Goal: Task Accomplishment & Management: Use online tool/utility

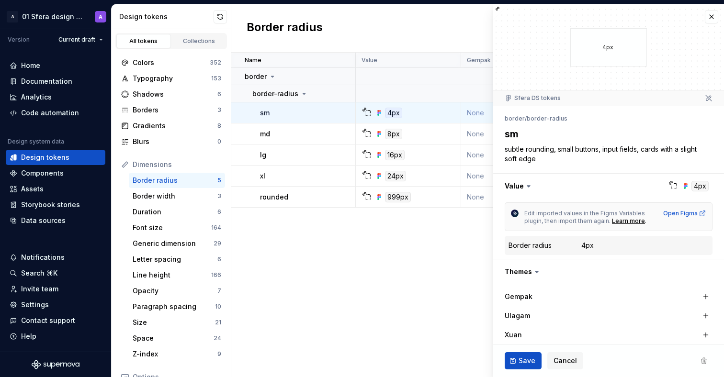
click at [385, 293] on div "Name Value Gempak Ulagam [GEOGRAPHIC_DATA]-Astro Awani Collection Token set Des…" at bounding box center [477, 215] width 493 height 325
click at [77, 22] on html "A 01 Sfera design system A Version Current draft Home Documentation Analytics C…" at bounding box center [362, 188] width 724 height 377
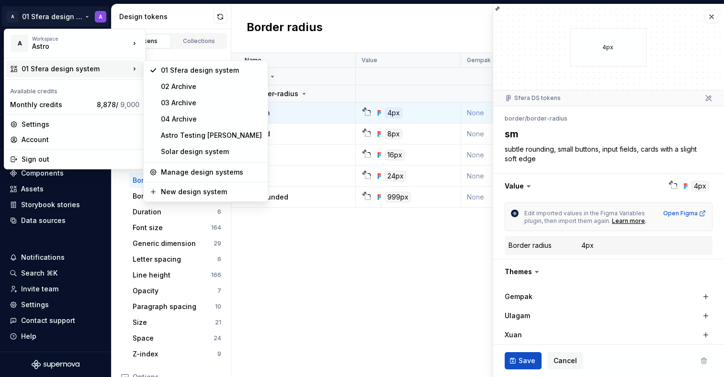
click at [65, 72] on div "01 Sfera design system" at bounding box center [76, 69] width 108 height 10
click at [187, 132] on div "Astro Testing [PERSON_NAME]" at bounding box center [211, 136] width 101 height 10
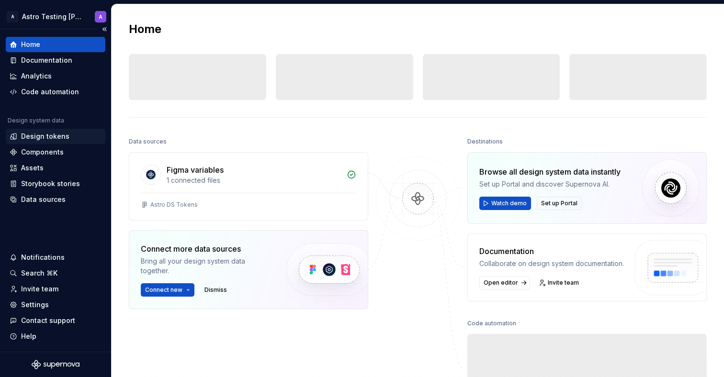
click at [67, 135] on div "Design tokens" at bounding box center [56, 137] width 92 height 10
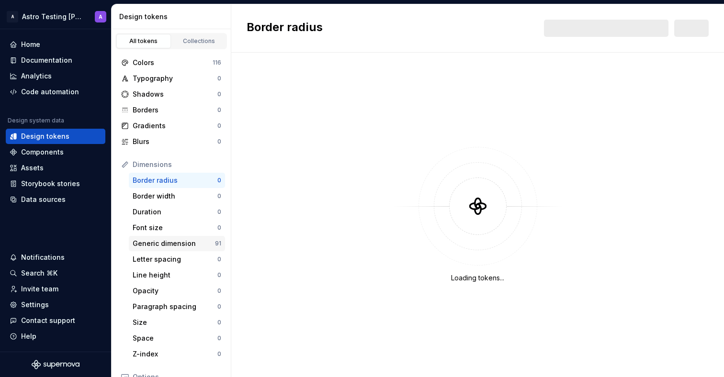
click at [189, 244] on div "Generic dimension" at bounding box center [174, 244] width 82 height 10
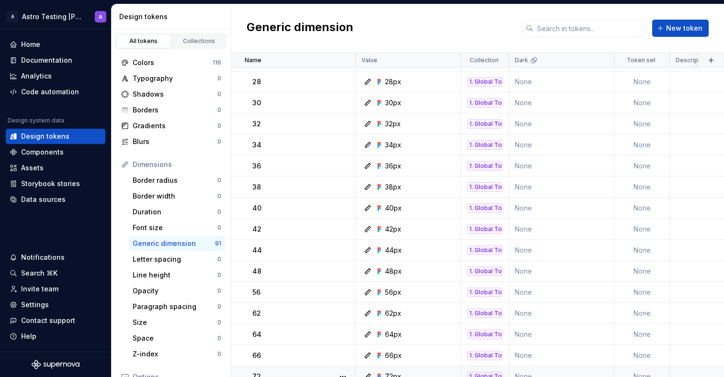
scroll to position [670, 0]
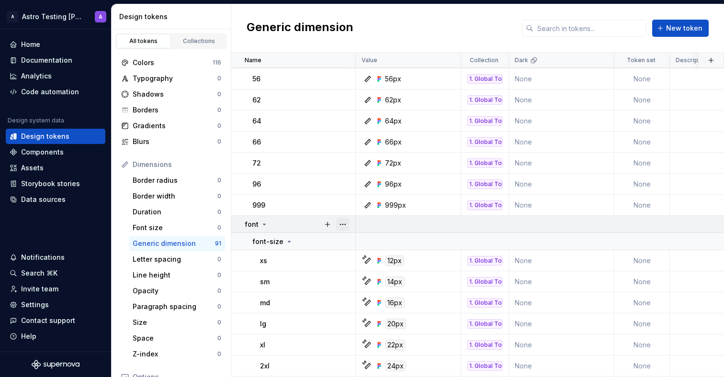
click at [348, 224] on div at bounding box center [335, 224] width 40 height 17
click at [348, 224] on button "button" at bounding box center [342, 224] width 13 height 13
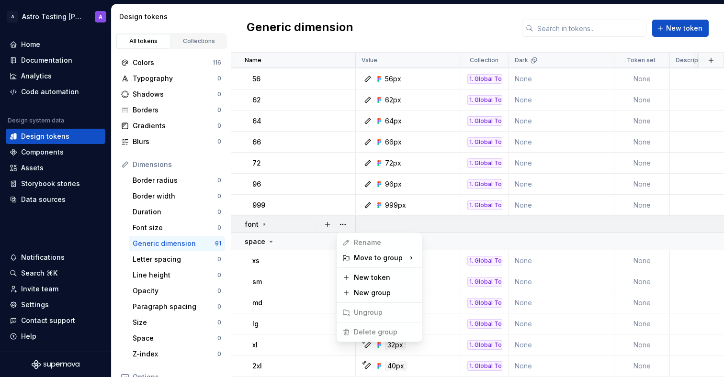
click at [306, 224] on html "A Astro Testing Dani A Home Documentation Analytics Code automation Design syst…" at bounding box center [362, 188] width 724 height 377
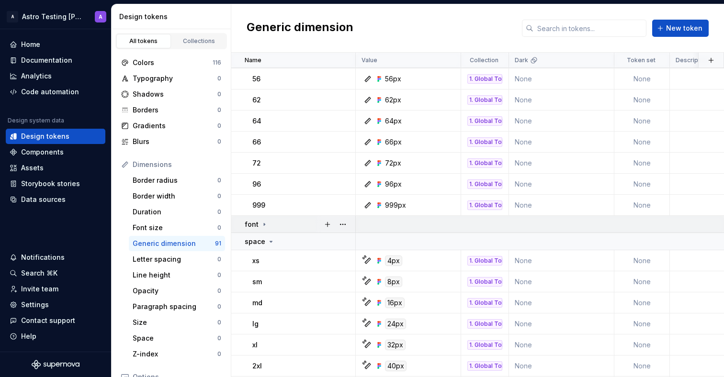
click at [257, 228] on p "font" at bounding box center [252, 225] width 14 height 10
click at [341, 223] on button "button" at bounding box center [342, 224] width 13 height 13
click at [298, 207] on html "A Astro Testing Dani A Home Documentation Analytics Code automation Design syst…" at bounding box center [362, 188] width 724 height 377
drag, startPoint x: 289, startPoint y: 224, endPoint x: 482, endPoint y: 214, distance: 193.6
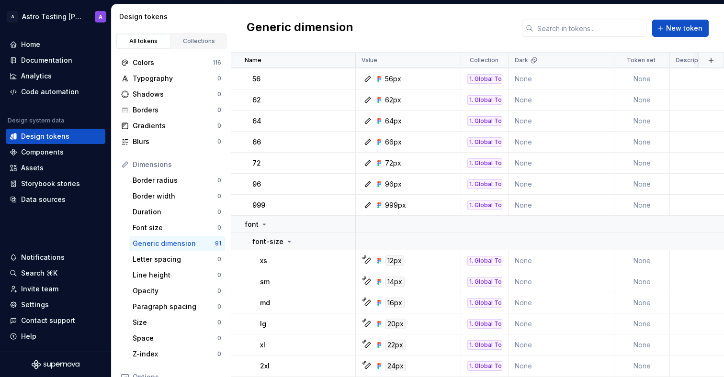
click at [398, 23] on div "Generic dimension New token" at bounding box center [477, 28] width 493 height 48
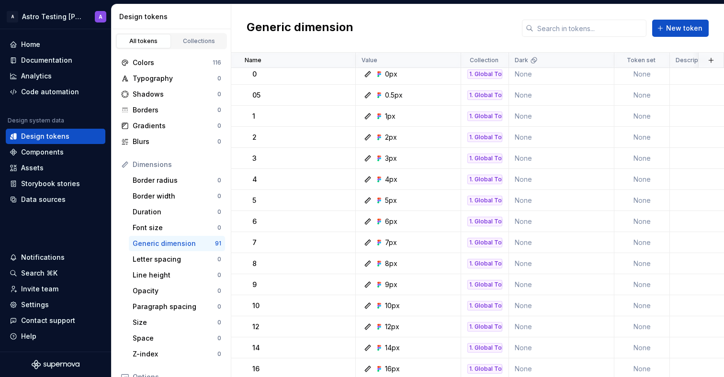
scroll to position [0, 0]
click at [80, 20] on html "A Astro Testing Dani A Home Documentation Analytics Code automation Design syst…" at bounding box center [362, 188] width 724 height 377
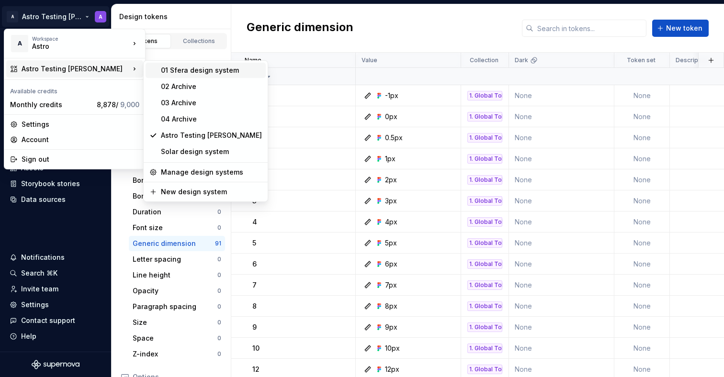
click at [166, 69] on div "01 Sfera design system" at bounding box center [211, 71] width 101 height 10
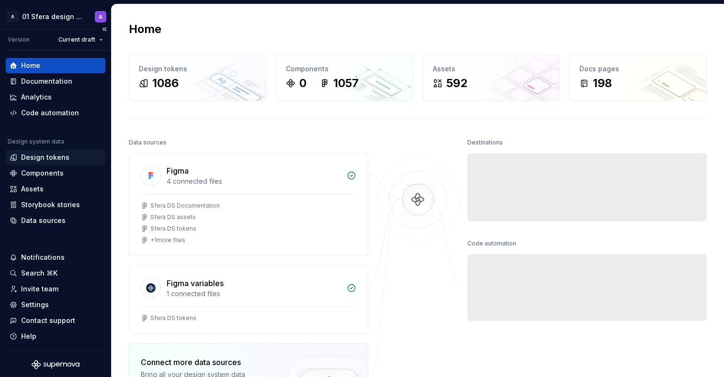
click at [67, 163] on div "Design tokens" at bounding box center [56, 157] width 100 height 15
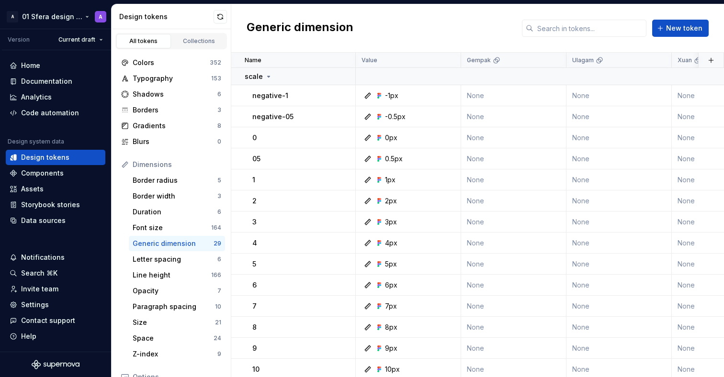
click at [64, 23] on html "A 01 Sfera design system A Version Current draft Home Documentation Analytics C…" at bounding box center [362, 188] width 724 height 377
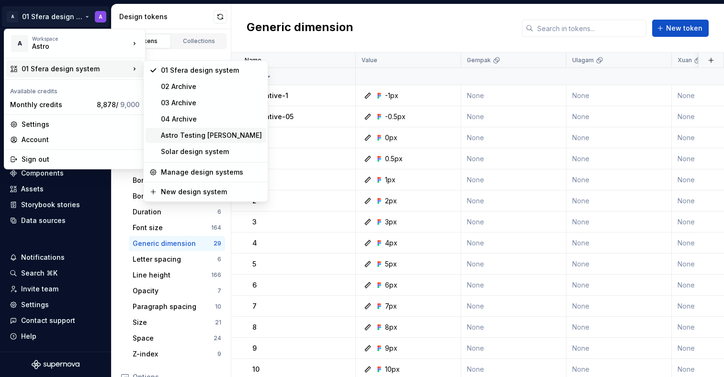
click at [220, 136] on div "Astro Testing [PERSON_NAME]" at bounding box center [211, 136] width 101 height 10
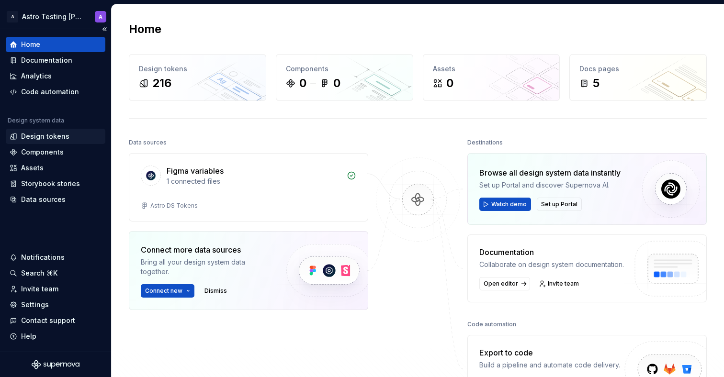
click at [48, 131] on div "Design tokens" at bounding box center [56, 136] width 100 height 15
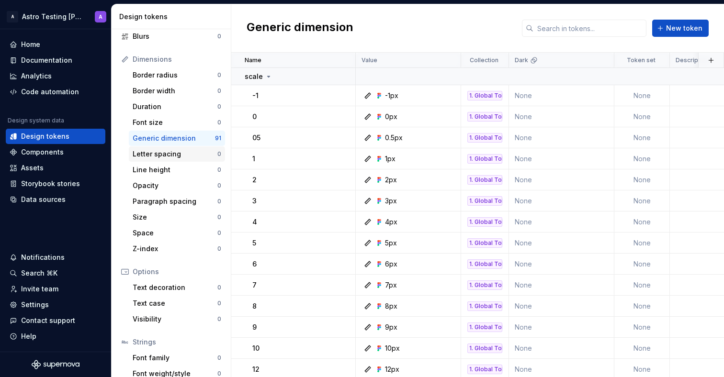
scroll to position [147, 0]
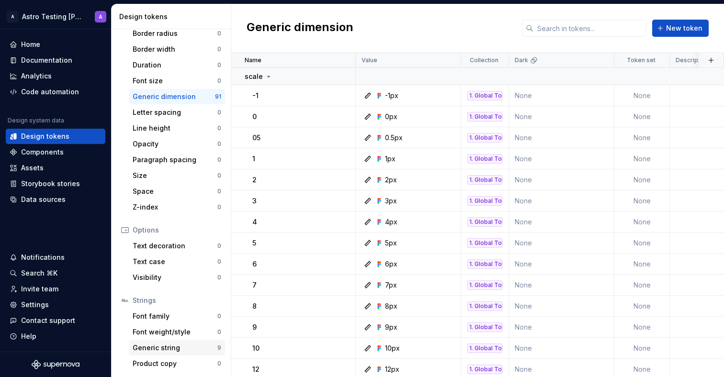
click at [191, 350] on div "Generic string" at bounding box center [175, 348] width 85 height 10
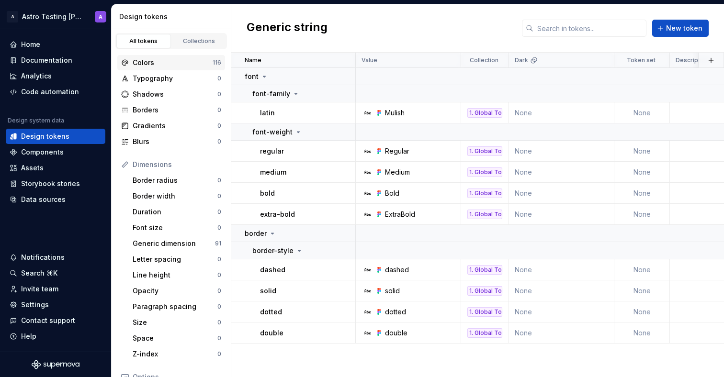
click at [180, 60] on div "Colors" at bounding box center [173, 63] width 80 height 10
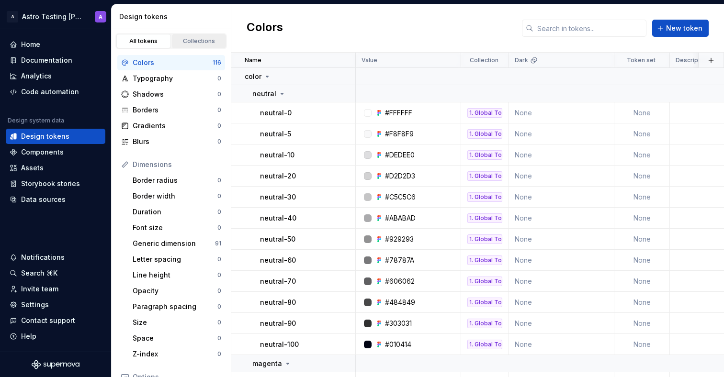
click at [200, 46] on link "Collections" at bounding box center [199, 41] width 55 height 14
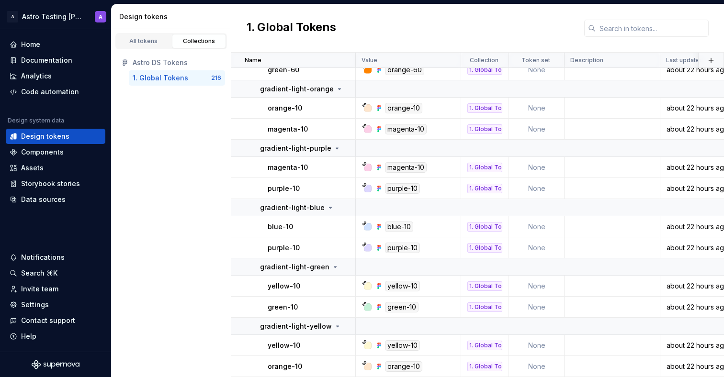
scroll to position [4934, 0]
drag, startPoint x: 526, startPoint y: 107, endPoint x: 121, endPoint y: 157, distance: 408.1
click at [121, 157] on div "Design tokens All tokens Collections Astro DS Tokens 1. Global Tokens 216 1. Gl…" at bounding box center [418, 190] width 612 height 373
click at [199, 125] on div "All tokens Collections Astro DS Tokens 1. Global Tokens 216" at bounding box center [172, 203] width 120 height 348
click at [340, 103] on button "button" at bounding box center [342, 107] width 13 height 13
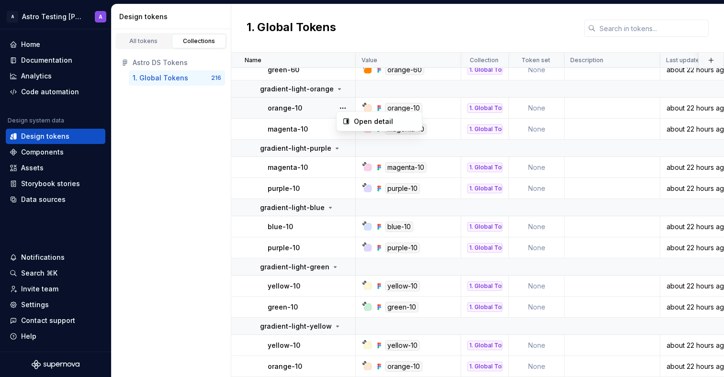
click at [362, 121] on div "Open detail" at bounding box center [385, 122] width 62 height 10
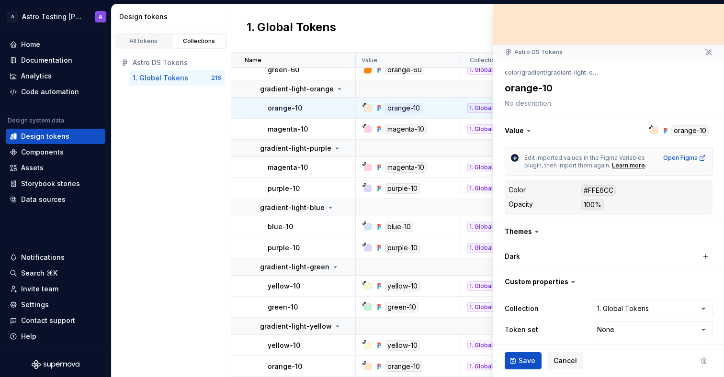
scroll to position [52, 0]
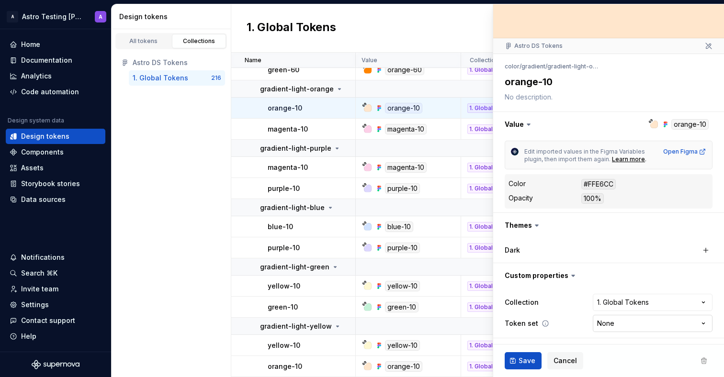
click at [608, 322] on html "A Astro Testing [PERSON_NAME] A Home Documentation Analytics Code automation De…" at bounding box center [362, 188] width 724 height 377
click at [555, 255] on html "A Astro Testing [PERSON_NAME] A Home Documentation Analytics Code automation De…" at bounding box center [362, 188] width 724 height 377
click at [572, 359] on span "Cancel" at bounding box center [564, 361] width 23 height 10
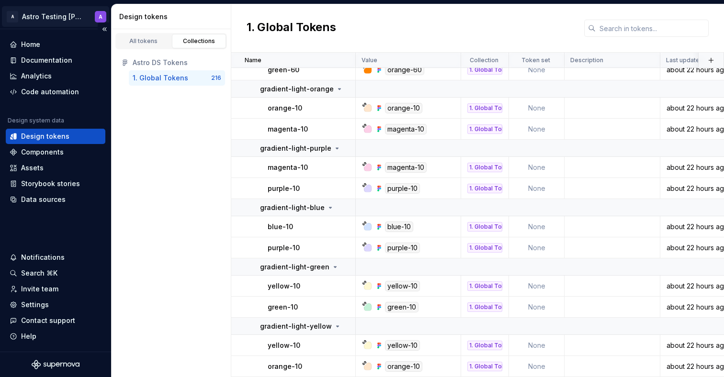
click at [65, 24] on html "A Astro Testing [PERSON_NAME] A Home Documentation Analytics Code automation De…" at bounding box center [362, 188] width 724 height 377
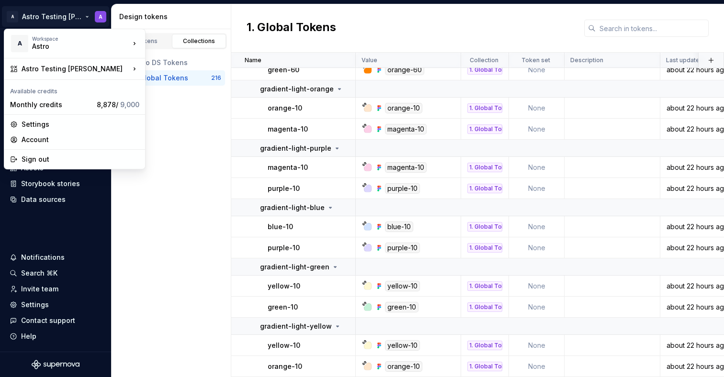
click at [79, 71] on div "Astro Testing [PERSON_NAME]" at bounding box center [76, 69] width 108 height 10
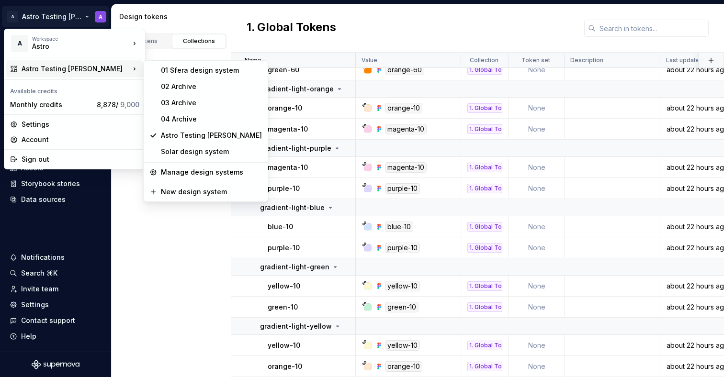
click at [175, 73] on div "01 Sfera design system" at bounding box center [211, 71] width 101 height 10
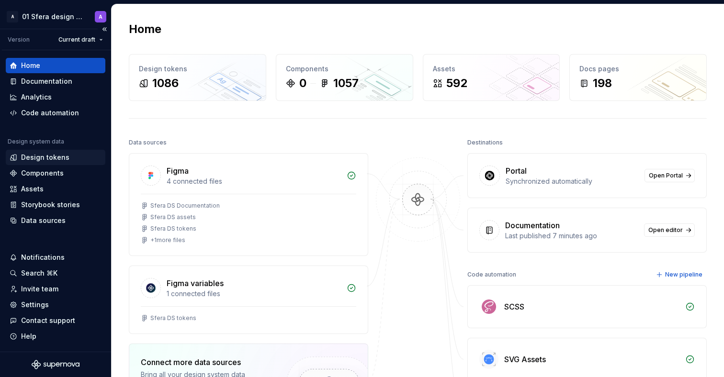
click at [74, 157] on div "Design tokens" at bounding box center [56, 158] width 92 height 10
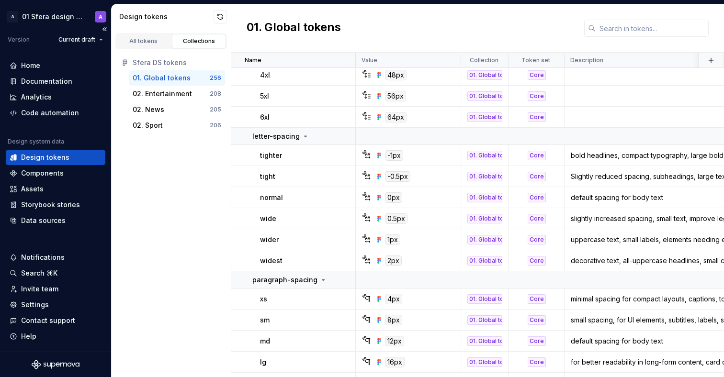
scroll to position [1433, 0]
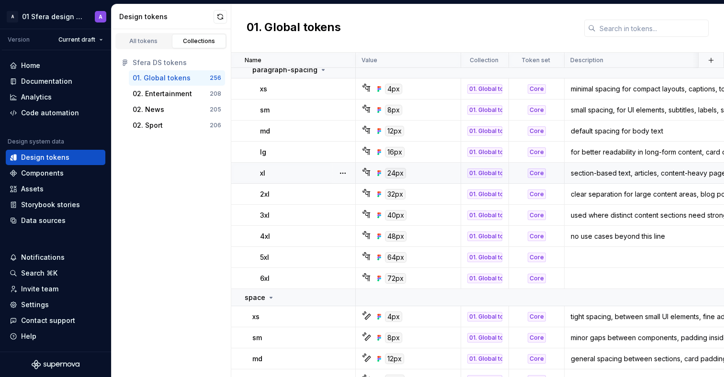
click at [308, 163] on td "xl" at bounding box center [293, 173] width 124 height 21
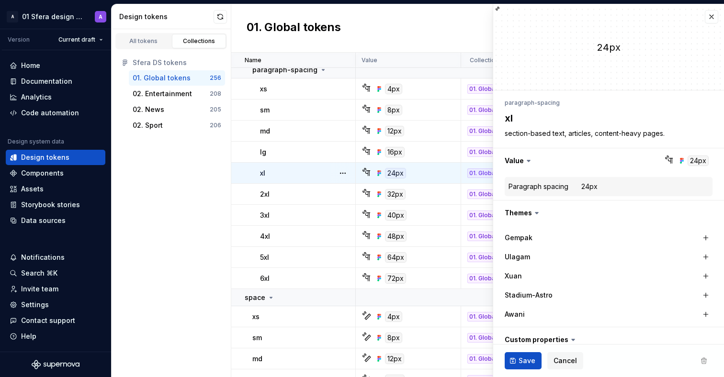
click at [344, 173] on button "button" at bounding box center [342, 173] width 13 height 13
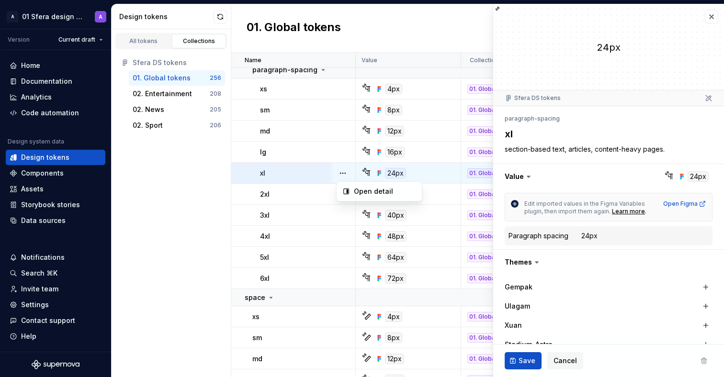
click at [619, 117] on html "A 01 Sfera design system A Version Current draft Home Documentation Analytics C…" at bounding box center [362, 188] width 724 height 377
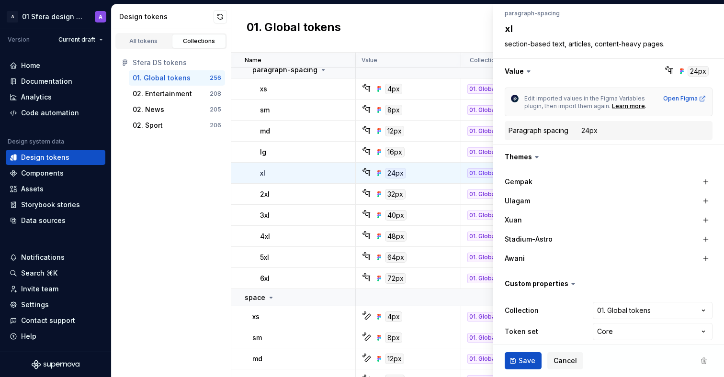
scroll to position [113, 0]
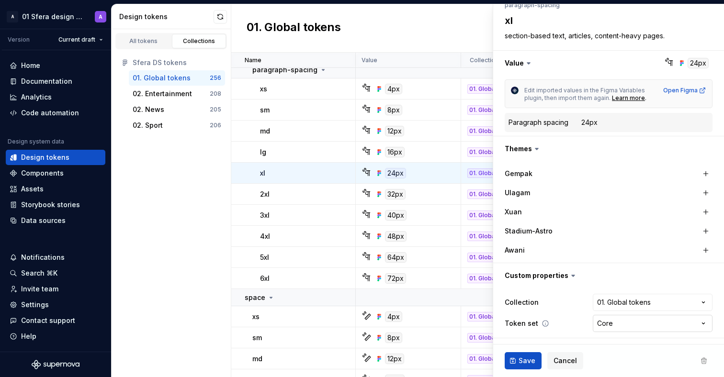
click at [696, 324] on html "A 01 Sfera design system A Version Current draft Home Documentation Analytics C…" at bounding box center [362, 188] width 724 height 377
click at [146, 42] on html "A 01 Sfera design system A Version Current draft Home Documentation Analytics C…" at bounding box center [362, 188] width 724 height 377
click at [147, 42] on div "All tokens" at bounding box center [144, 41] width 48 height 8
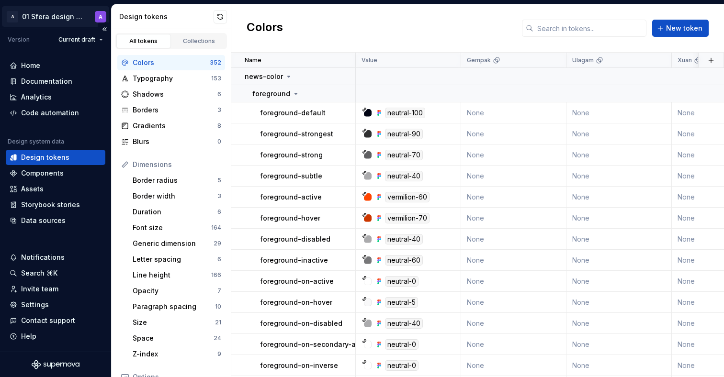
click at [73, 22] on html "A 01 Sfera design system A Version Current draft Home Documentation Analytics C…" at bounding box center [362, 188] width 724 height 377
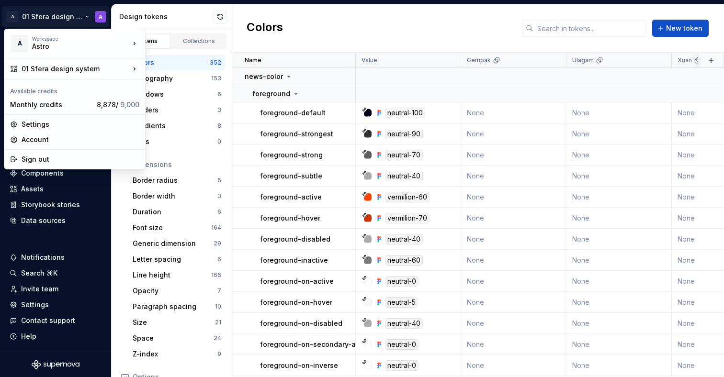
click at [87, 54] on div "A Workspace Astro" at bounding box center [70, 43] width 120 height 25
click at [122, 64] on div "01 Sfera design system" at bounding box center [76, 69] width 108 height 10
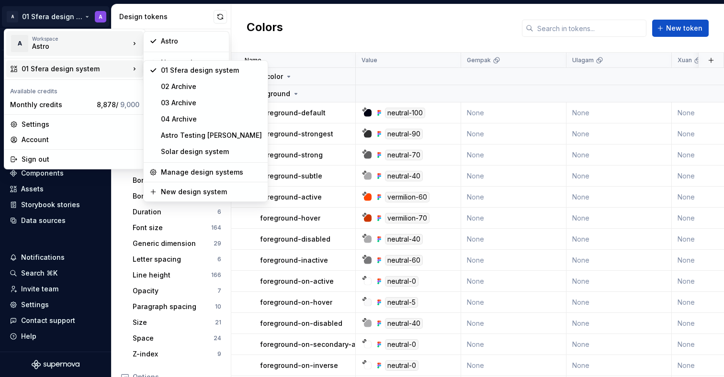
click at [201, 139] on div "Astro Testing [PERSON_NAME]" at bounding box center [211, 136] width 101 height 10
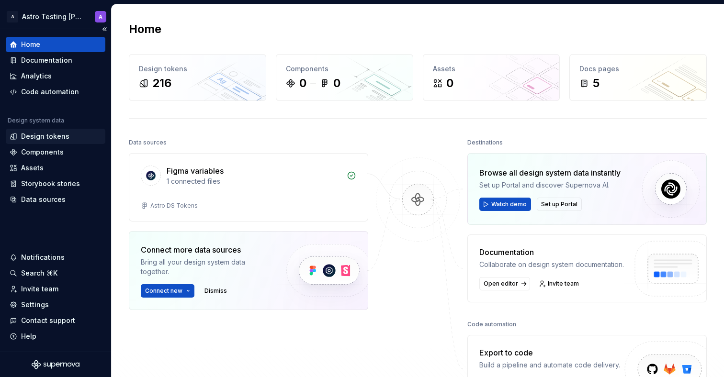
click at [57, 138] on div "Design tokens" at bounding box center [45, 137] width 48 height 10
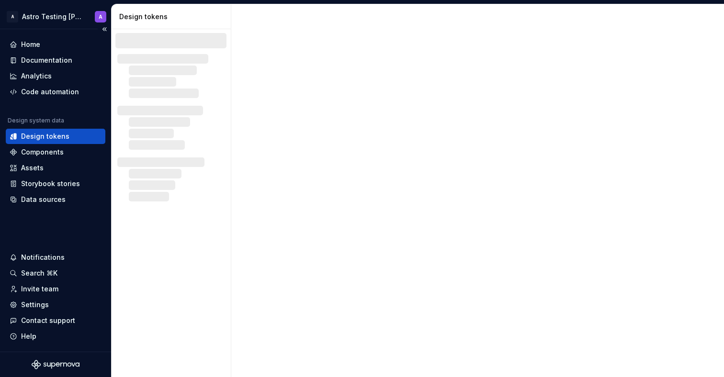
click at [57, 138] on div "Design tokens" at bounding box center [45, 137] width 48 height 10
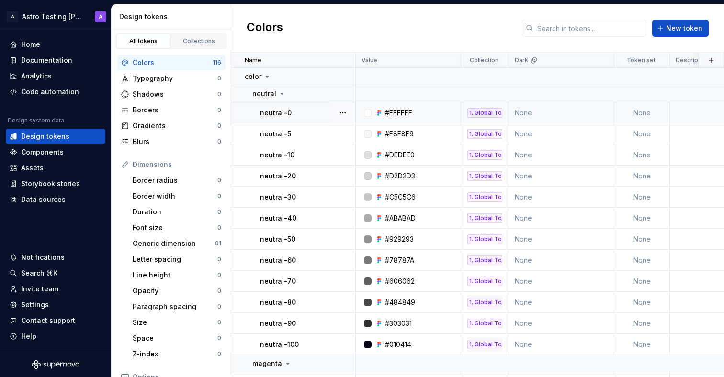
click at [350, 111] on div at bounding box center [342, 112] width 25 height 21
click at [349, 112] on button "button" at bounding box center [342, 112] width 13 height 13
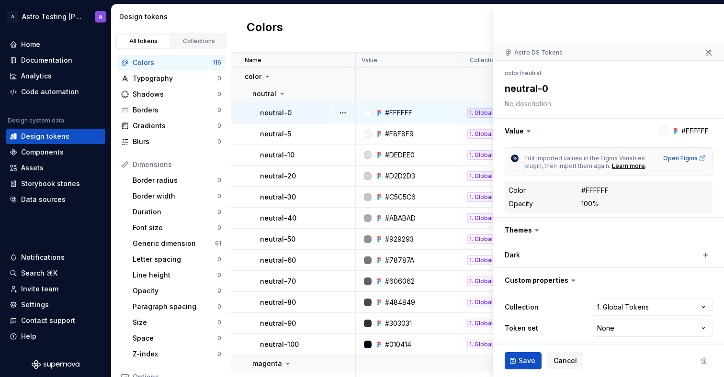
scroll to position [50, 0]
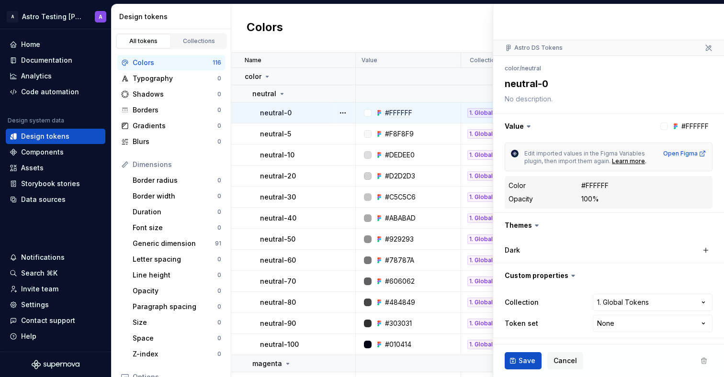
type textarea "*"
click at [594, 325] on html "A Astro Testing Dani A Home Documentation Analytics Code automation Design syst…" at bounding box center [362, 188] width 724 height 377
select select "**********"
click at [521, 363] on span "Save" at bounding box center [526, 361] width 17 height 10
click at [71, 90] on div "Code automation" at bounding box center [50, 92] width 58 height 10
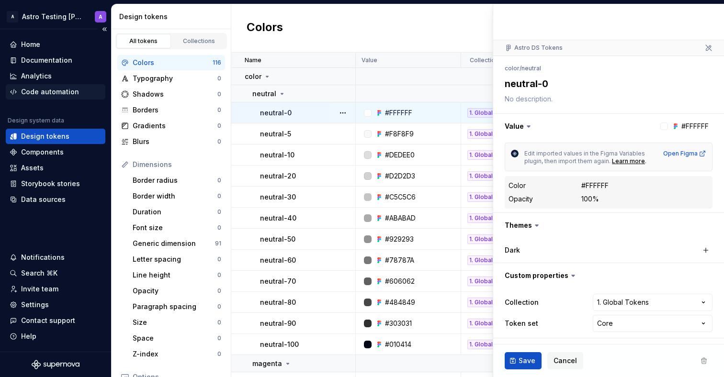
type textarea "*"
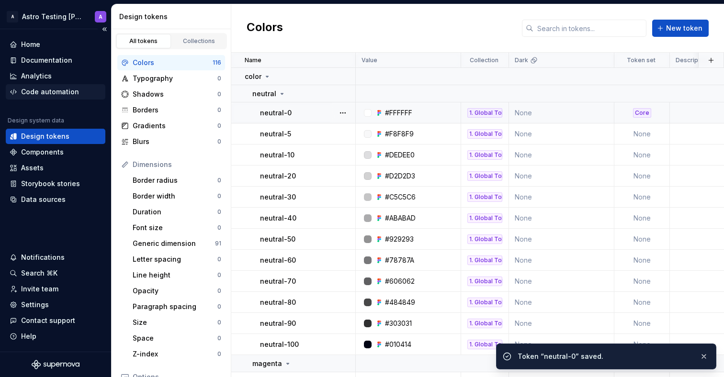
click at [75, 92] on div "Code automation" at bounding box center [50, 92] width 58 height 10
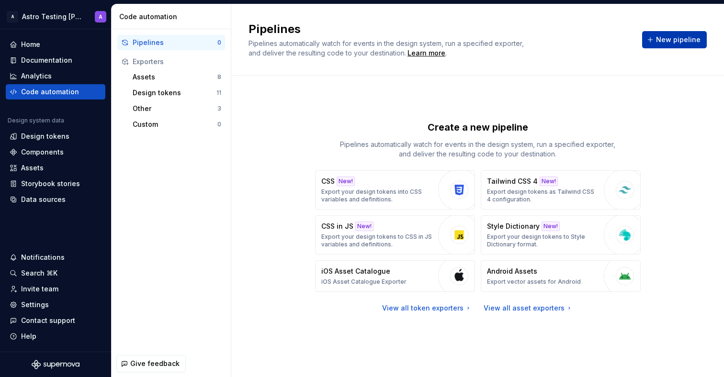
click at [668, 43] on span "New pipeline" at bounding box center [678, 40] width 45 height 10
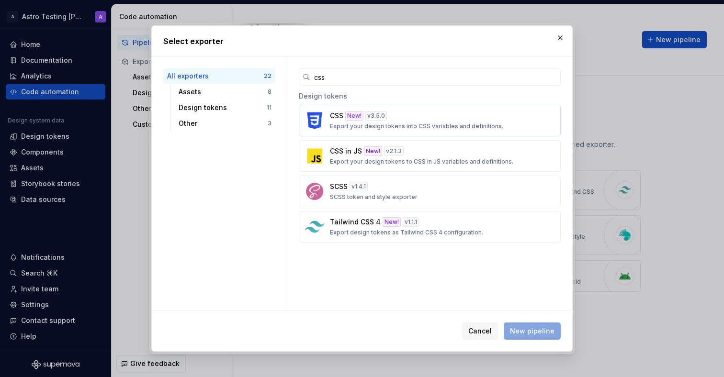
type input "css"
click at [398, 121] on div "CSS New! v 3.5.0 Export your design tokens into CSS variables and definitions." at bounding box center [427, 120] width 194 height 19
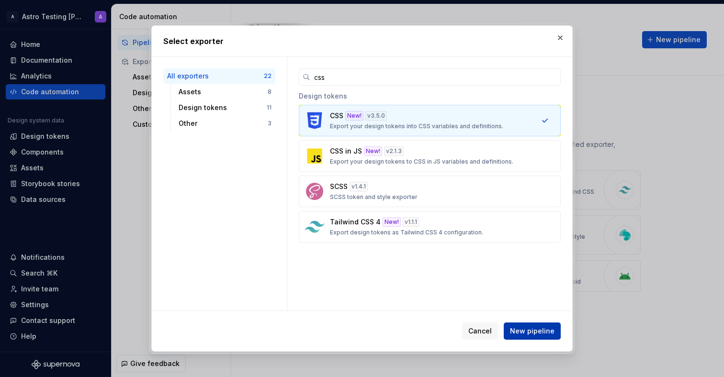
click at [524, 327] on span "New pipeline" at bounding box center [532, 331] width 45 height 10
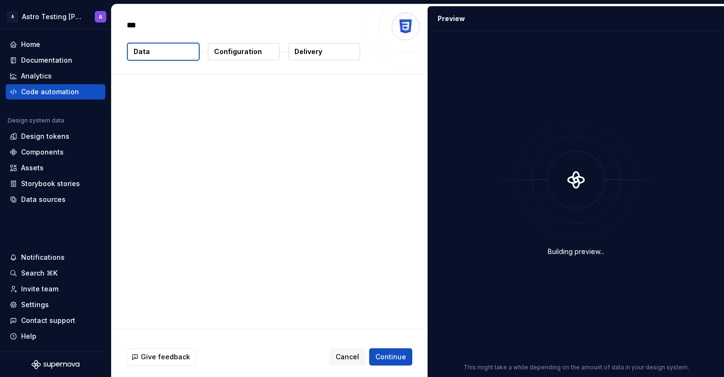
type textarea "*"
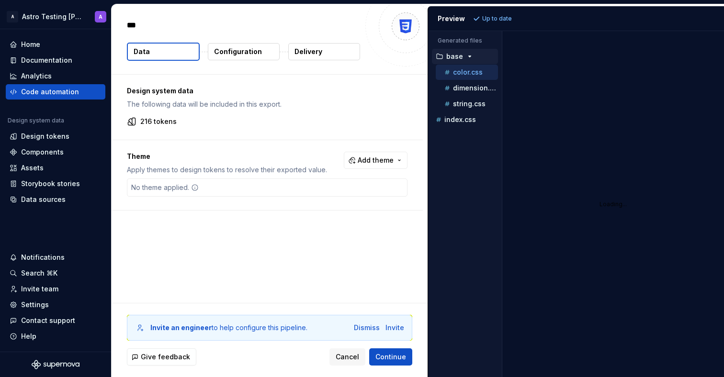
click at [465, 74] on p "color.css" at bounding box center [468, 72] width 30 height 8
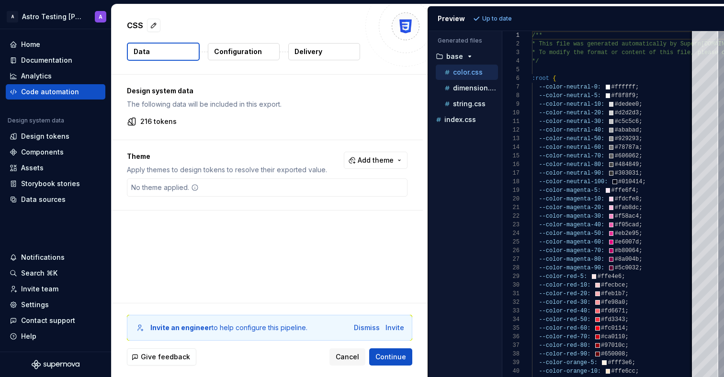
click at [371, 182] on div "No theme applied." at bounding box center [267, 188] width 280 height 18
click at [235, 48] on p "Configuration" at bounding box center [238, 52] width 48 height 10
click at [237, 50] on p "Configuration" at bounding box center [238, 52] width 48 height 10
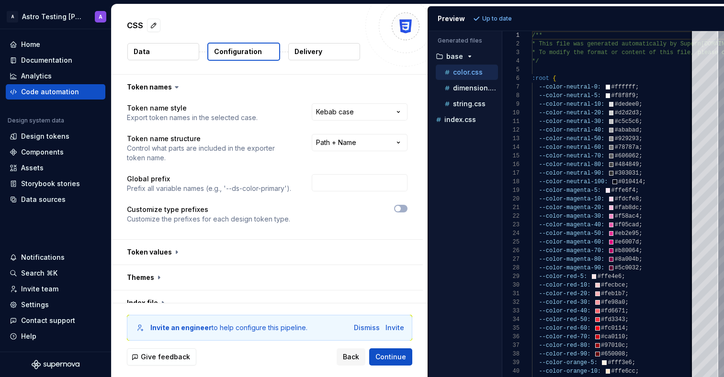
click at [237, 51] on p "Configuration" at bounding box center [238, 52] width 48 height 10
click at [399, 112] on html "**********" at bounding box center [362, 188] width 724 height 377
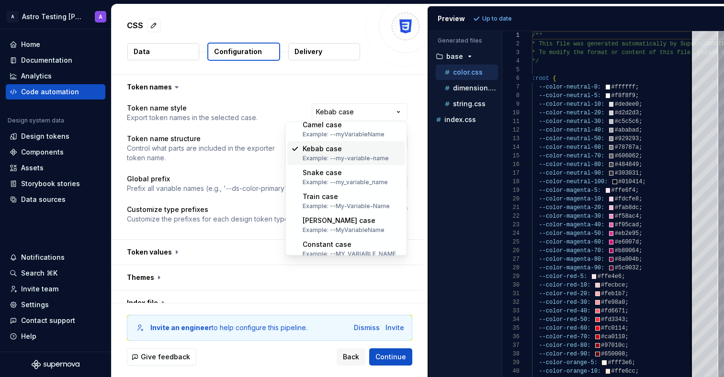
scroll to position [37, 0]
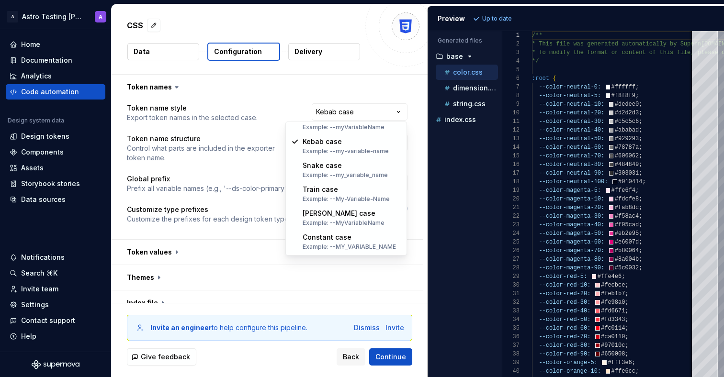
click at [375, 85] on html "**********" at bounding box center [362, 188] width 724 height 377
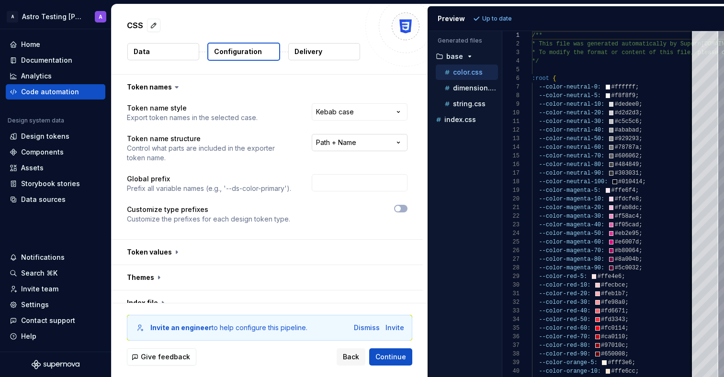
click at [365, 142] on html "**********" at bounding box center [362, 188] width 724 height 377
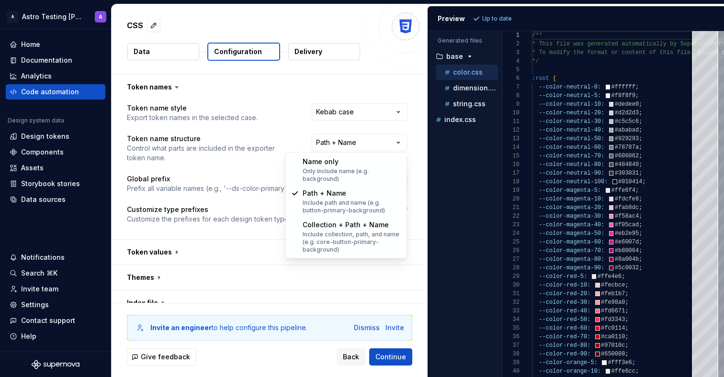
select select "********"
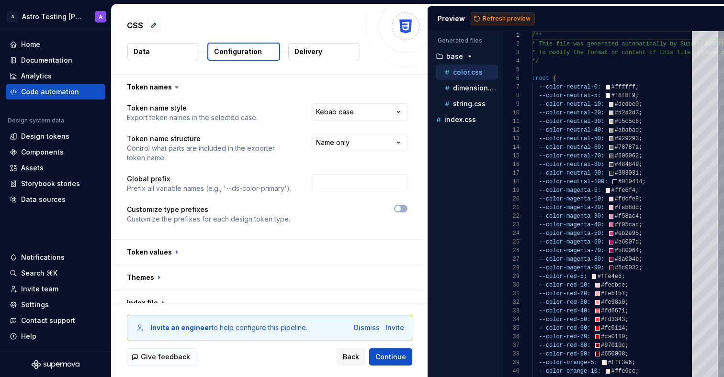
click at [494, 19] on span "Refresh preview" at bounding box center [506, 19] width 48 height 8
type textarea "**********"
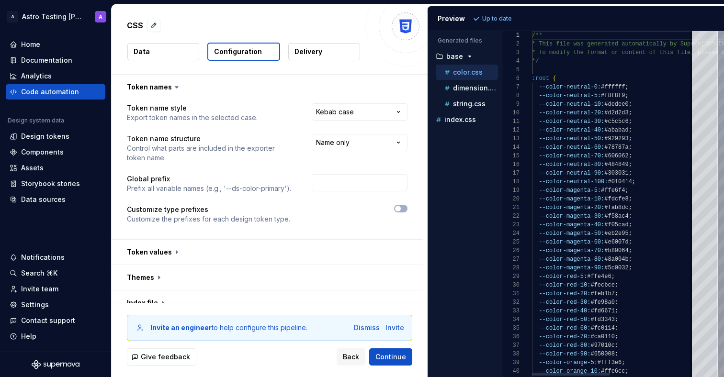
scroll to position [86, 0]
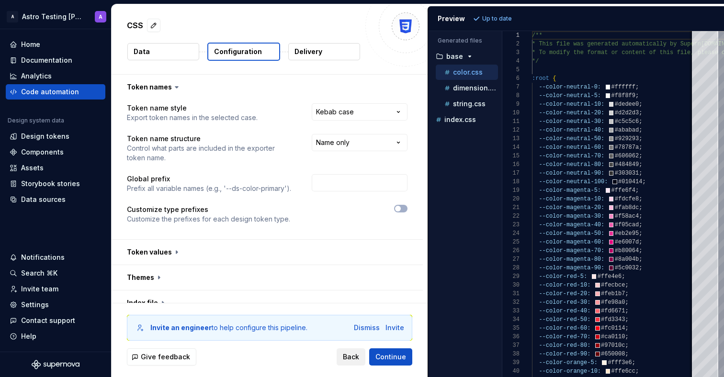
click at [350, 357] on span "Back" at bounding box center [351, 357] width 16 height 10
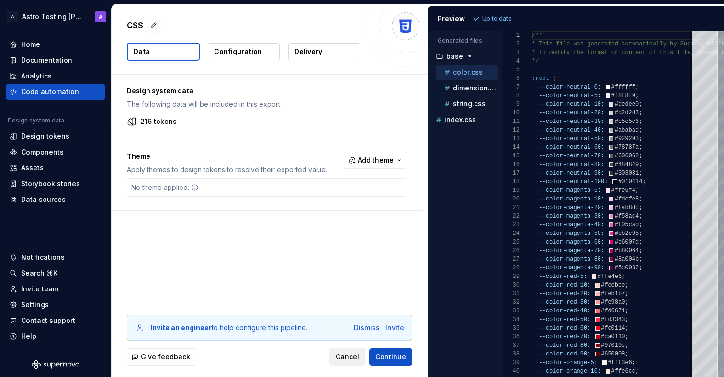
click at [350, 357] on span "Cancel" at bounding box center [347, 357] width 23 height 10
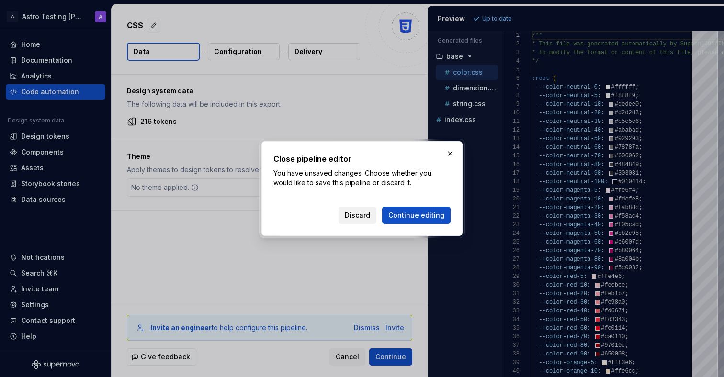
click at [366, 213] on span "Discard" at bounding box center [357, 216] width 25 height 10
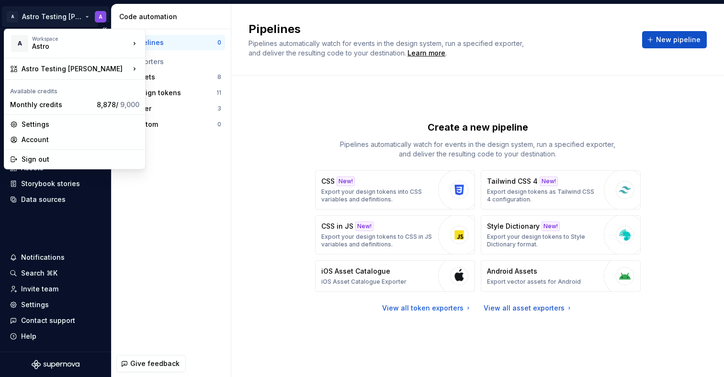
click at [60, 19] on html "A Astro Testing [PERSON_NAME] A Home Documentation Analytics Code automation De…" at bounding box center [362, 188] width 724 height 377
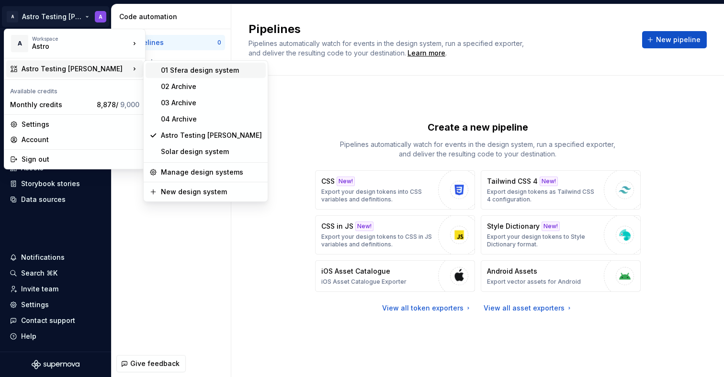
click at [173, 67] on div "01 Sfera design system" at bounding box center [211, 71] width 101 height 10
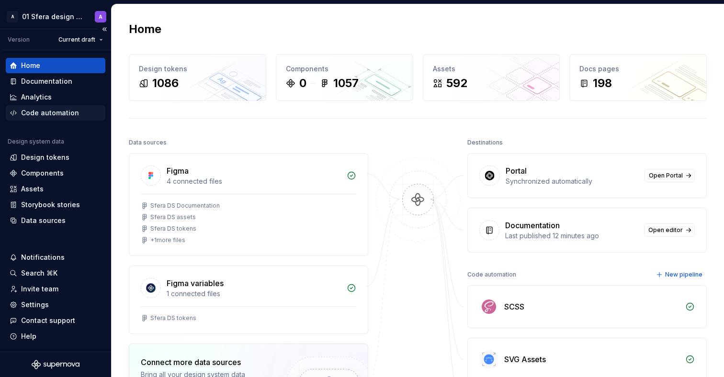
click at [49, 117] on div "Code automation" at bounding box center [50, 113] width 58 height 10
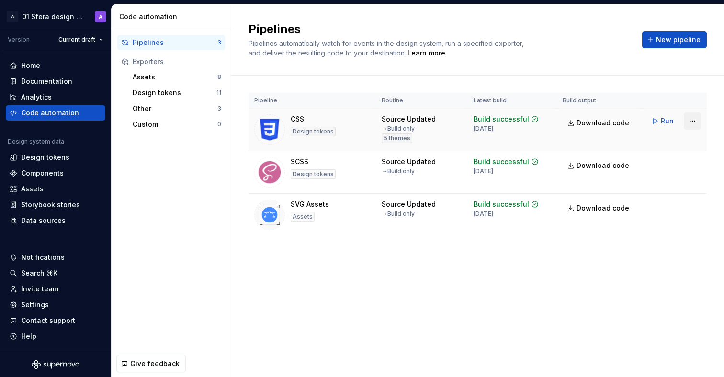
click at [689, 124] on html "A 01 Sfera design system A Version Current draft Home Documentation Analytics C…" at bounding box center [362, 188] width 724 height 377
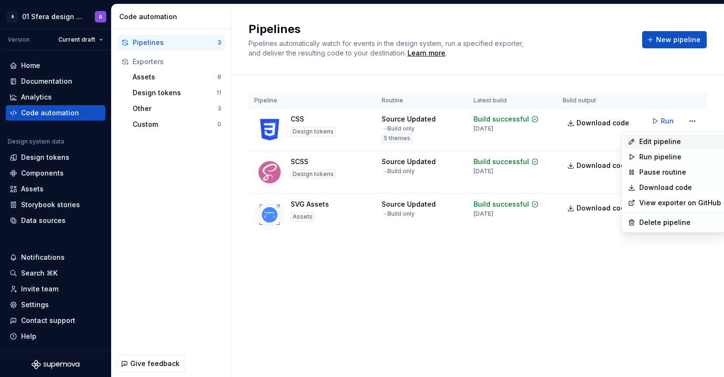
click at [684, 141] on div "Edit pipeline" at bounding box center [680, 142] width 82 height 10
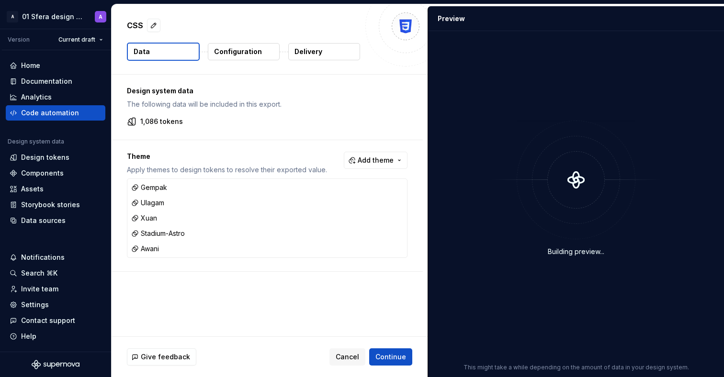
click at [233, 52] on p "Configuration" at bounding box center [238, 52] width 48 height 10
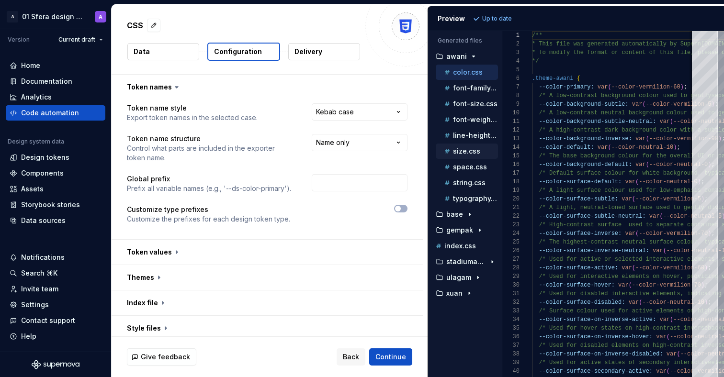
click at [454, 154] on p "size.css" at bounding box center [466, 151] width 27 height 8
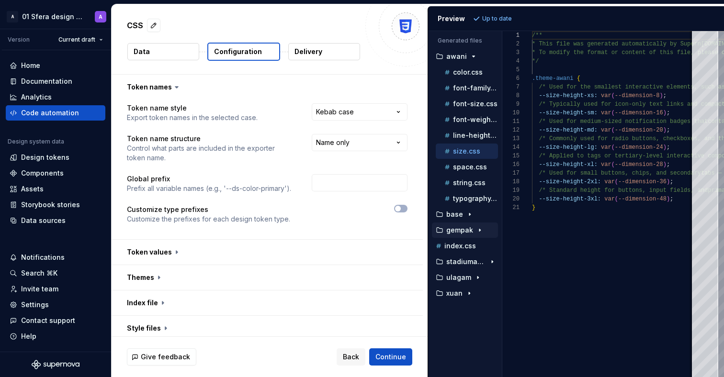
click at [455, 228] on p "gempak" at bounding box center [459, 230] width 27 height 8
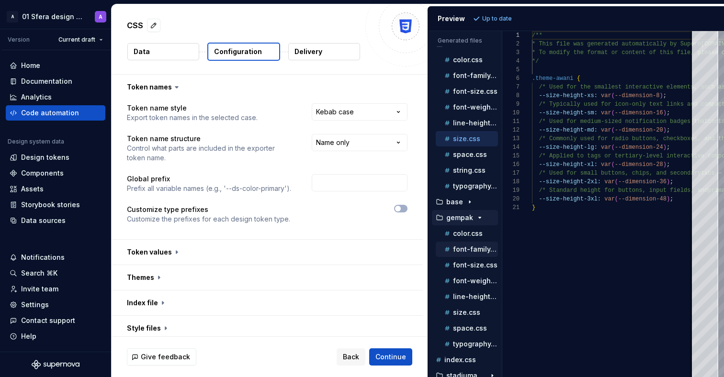
scroll to position [13, 0]
click at [470, 234] on p "color.css" at bounding box center [468, 233] width 30 height 8
type textarea "**********"
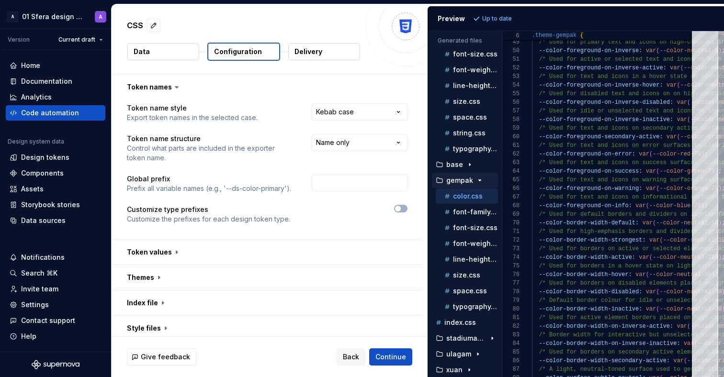
scroll to position [52, 0]
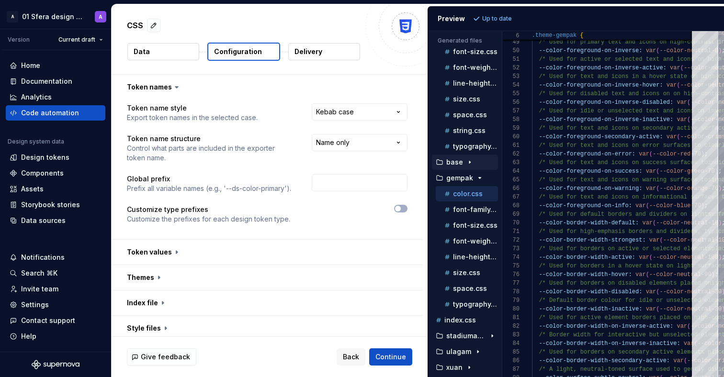
click at [471, 164] on icon "button" at bounding box center [470, 162] width 8 height 8
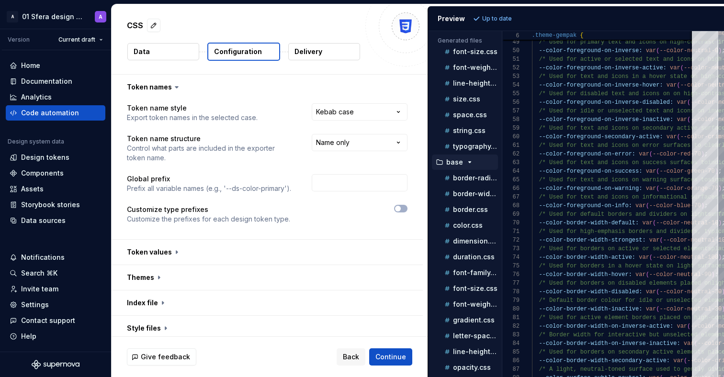
click at [470, 164] on icon "button" at bounding box center [470, 162] width 8 height 8
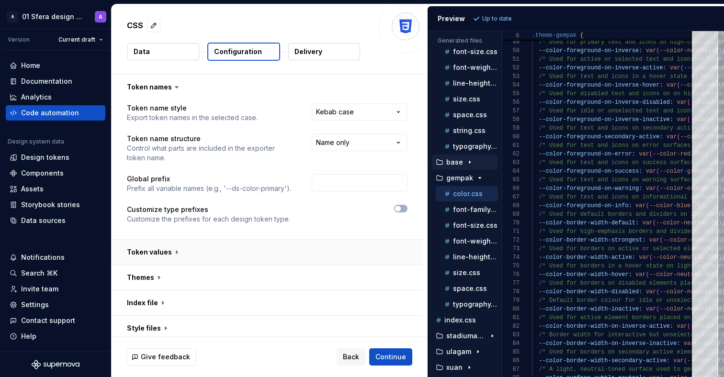
click at [209, 255] on button "button" at bounding box center [267, 252] width 311 height 25
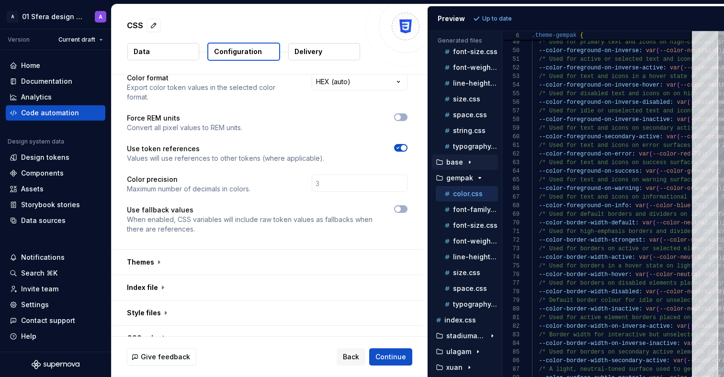
scroll to position [195, 0]
click at [160, 290] on button "button" at bounding box center [267, 287] width 311 height 25
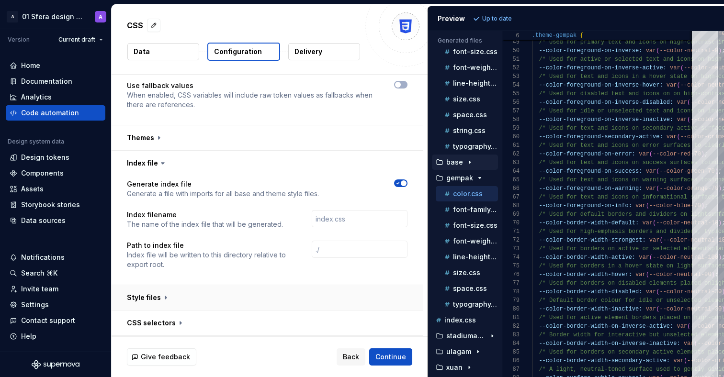
scroll to position [370, 0]
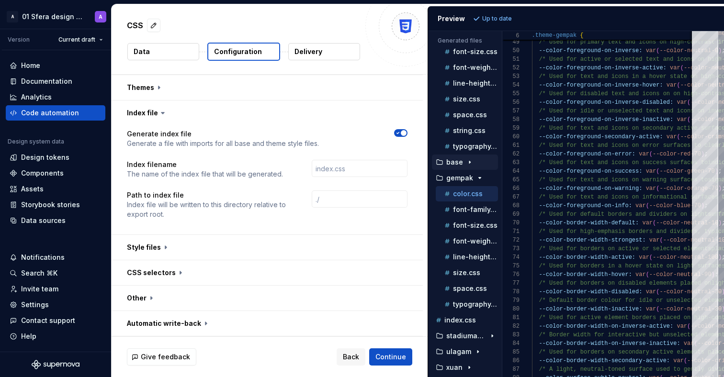
click at [155, 235] on div "Index file Generate index file Generate a file with imports for all base and th…" at bounding box center [267, 168] width 311 height 134
click at [161, 247] on button "button" at bounding box center [267, 247] width 311 height 25
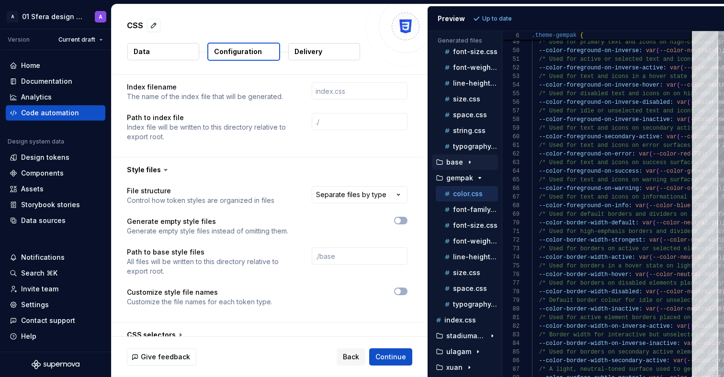
scroll to position [510, 0]
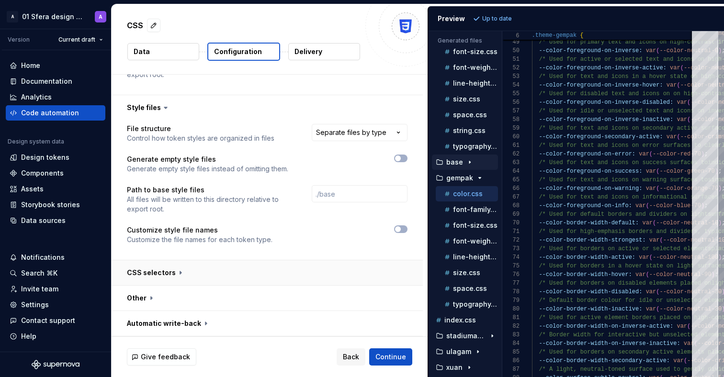
click at [151, 273] on button "button" at bounding box center [267, 272] width 311 height 25
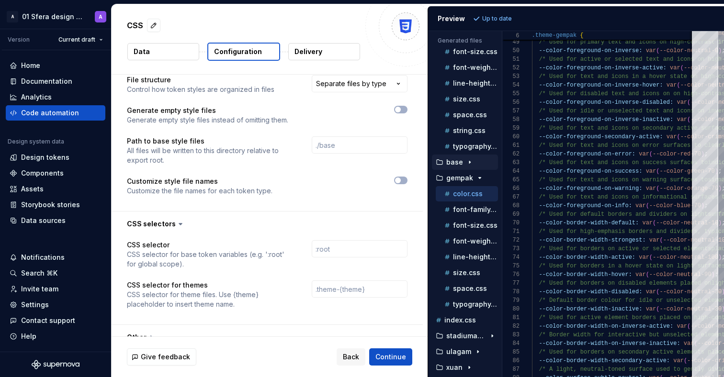
scroll to position [598, 0]
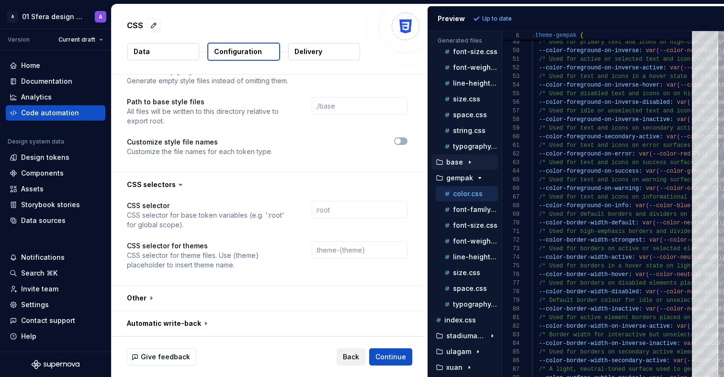
click at [346, 352] on span "Back" at bounding box center [351, 357] width 16 height 10
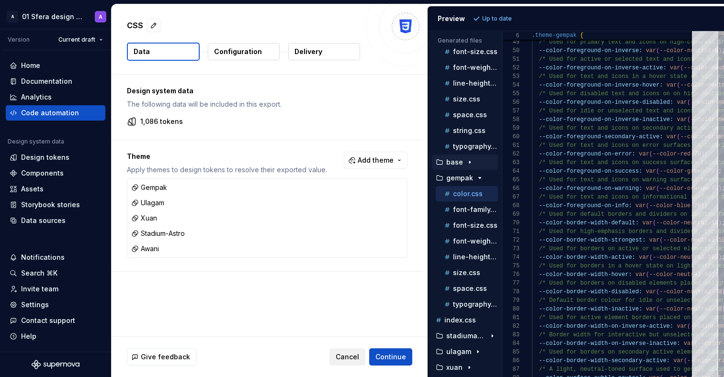
click at [345, 357] on span "Cancel" at bounding box center [347, 357] width 23 height 10
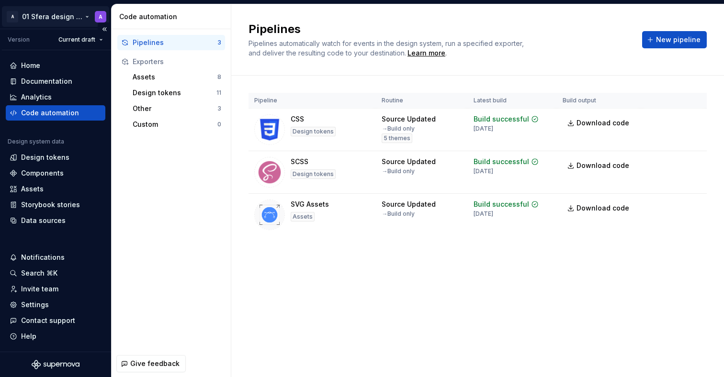
click at [53, 15] on html "A 01 Sfera design system A Version Current draft Home Documentation Analytics C…" at bounding box center [362, 188] width 724 height 377
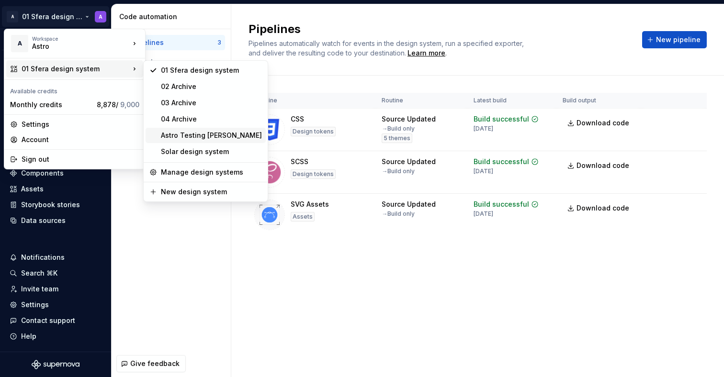
click at [203, 135] on div "Astro Testing [PERSON_NAME]" at bounding box center [211, 136] width 101 height 10
